Goal: Check status: Check status

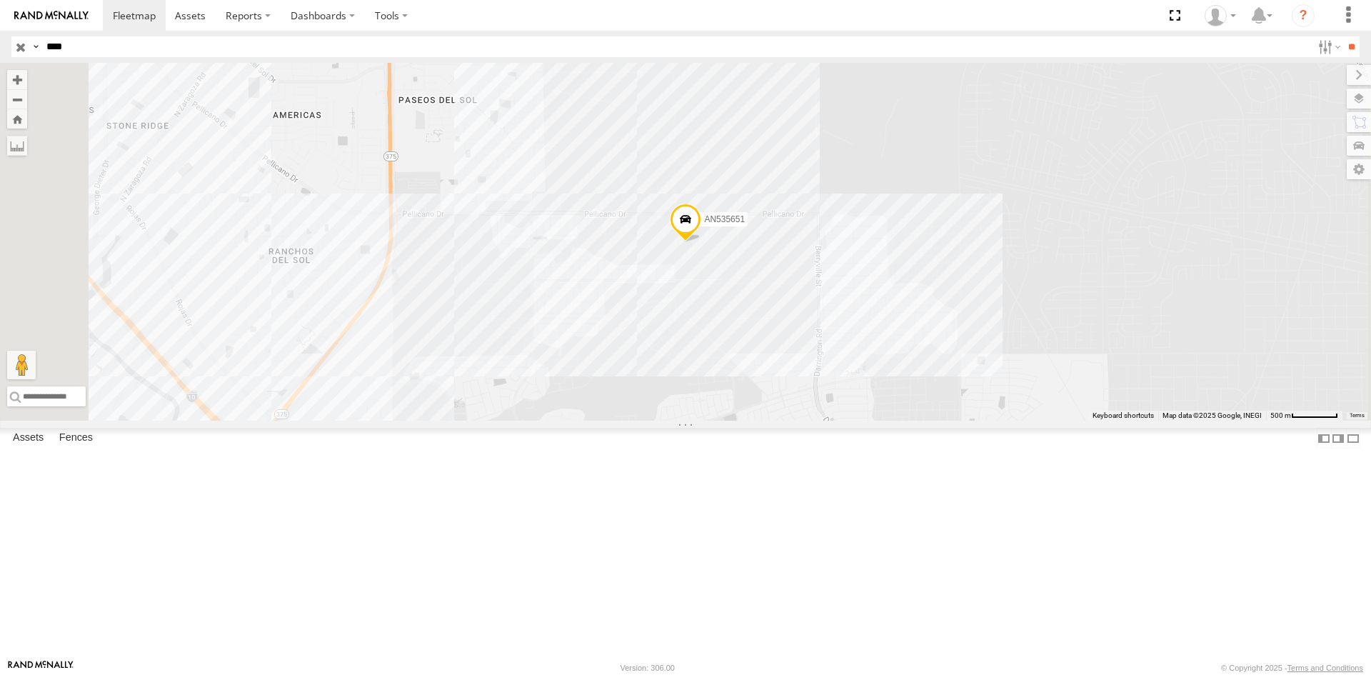
click at [134, 45] on input "****" at bounding box center [676, 46] width 1271 height 21
type input "****"
click at [1343, 36] on input "**" at bounding box center [1351, 46] width 16 height 21
